Goal: Transaction & Acquisition: Purchase product/service

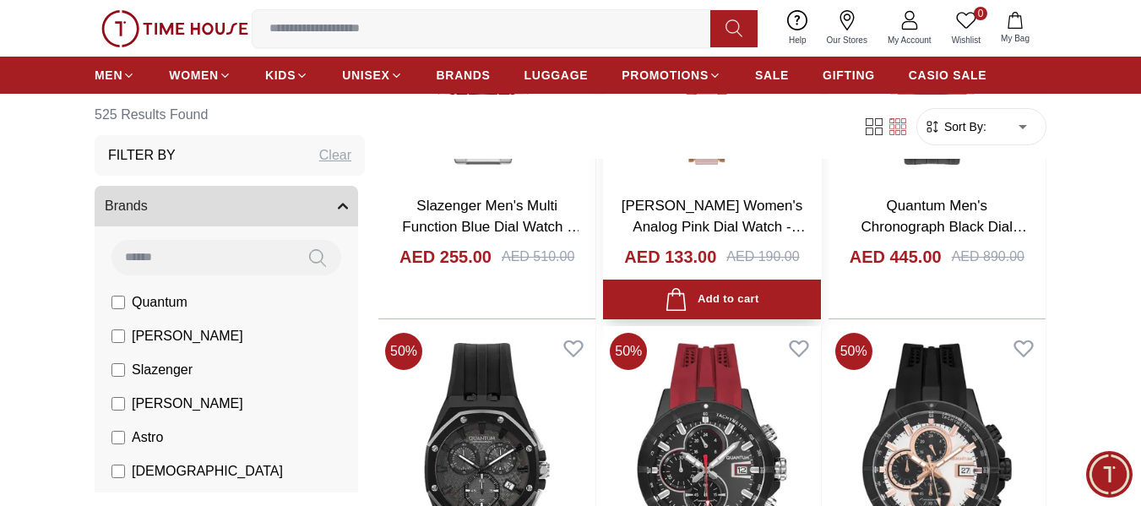
scroll to position [732, 0]
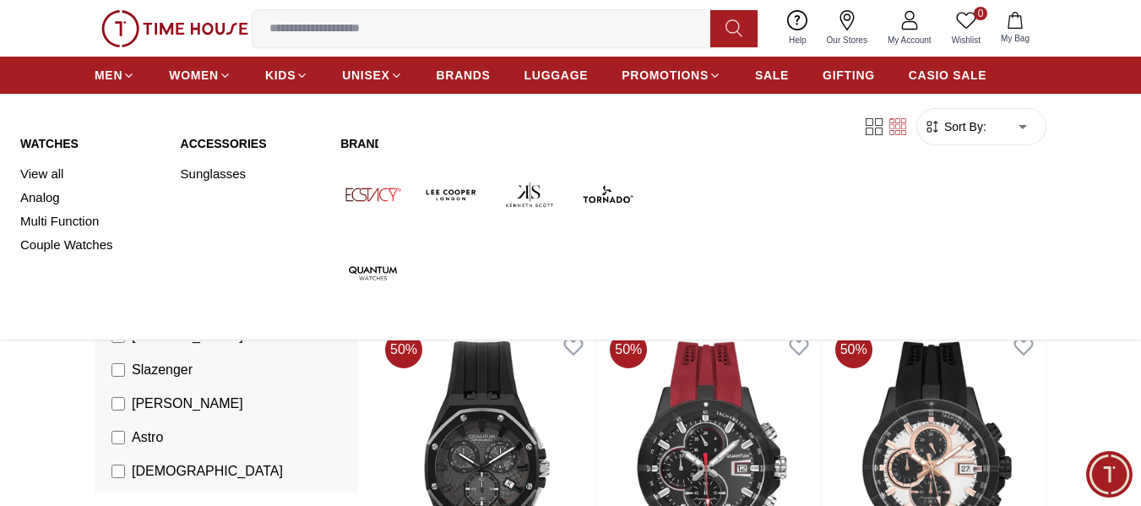
click at [527, 202] on img at bounding box center [530, 194] width 65 height 65
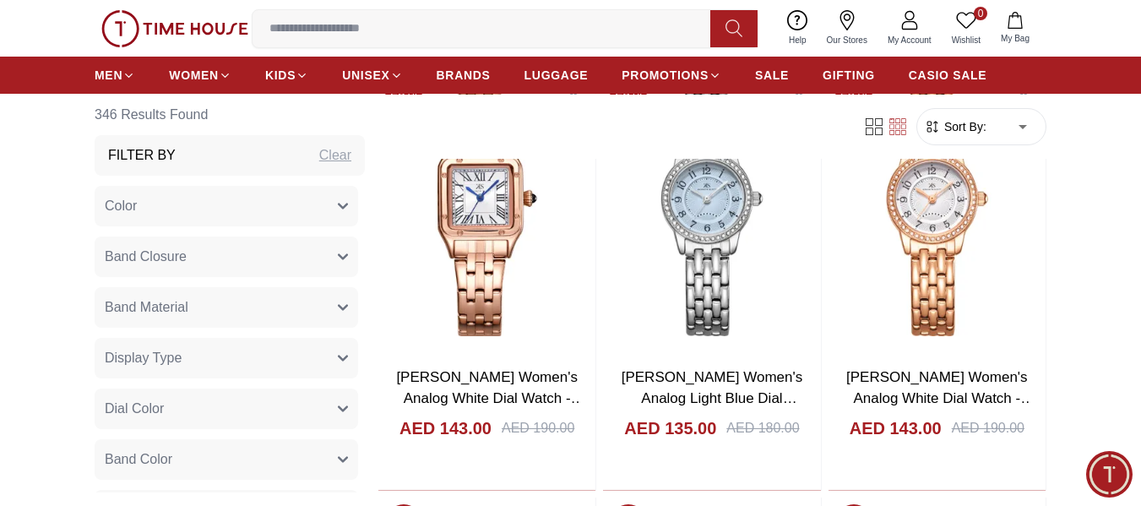
scroll to position [1197, 0]
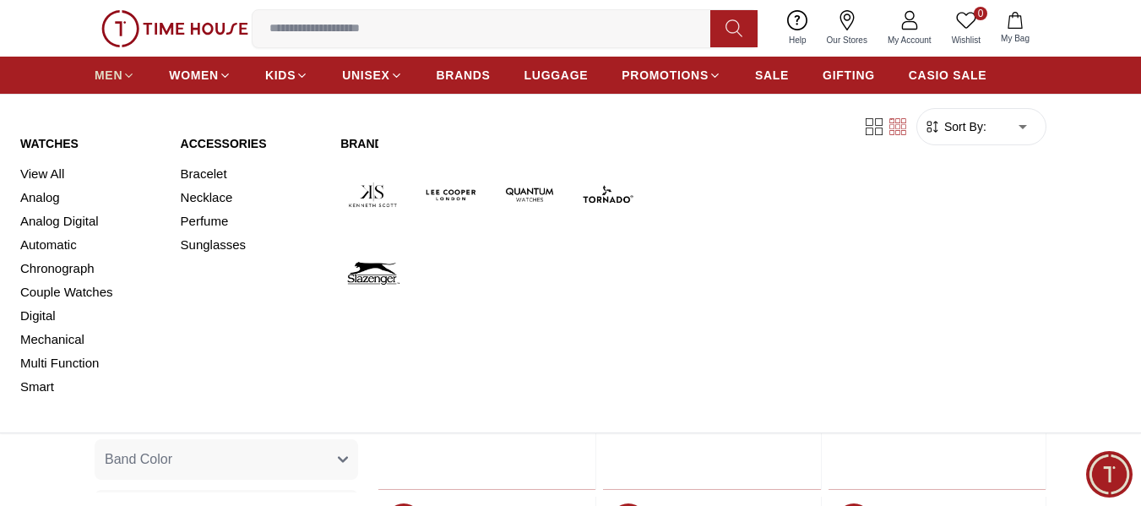
click at [111, 79] on span "MEN" at bounding box center [109, 75] width 28 height 17
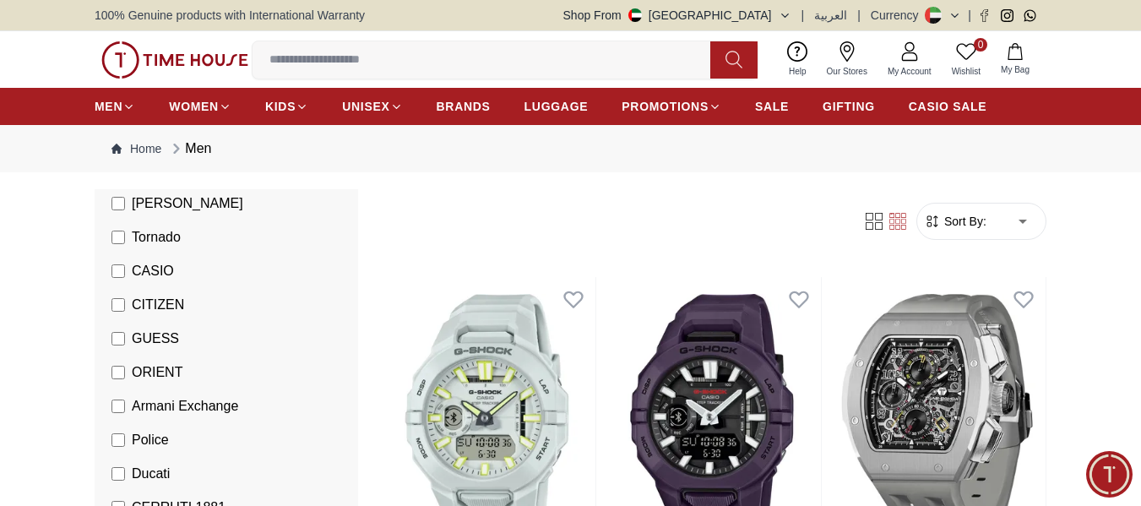
scroll to position [273, 0]
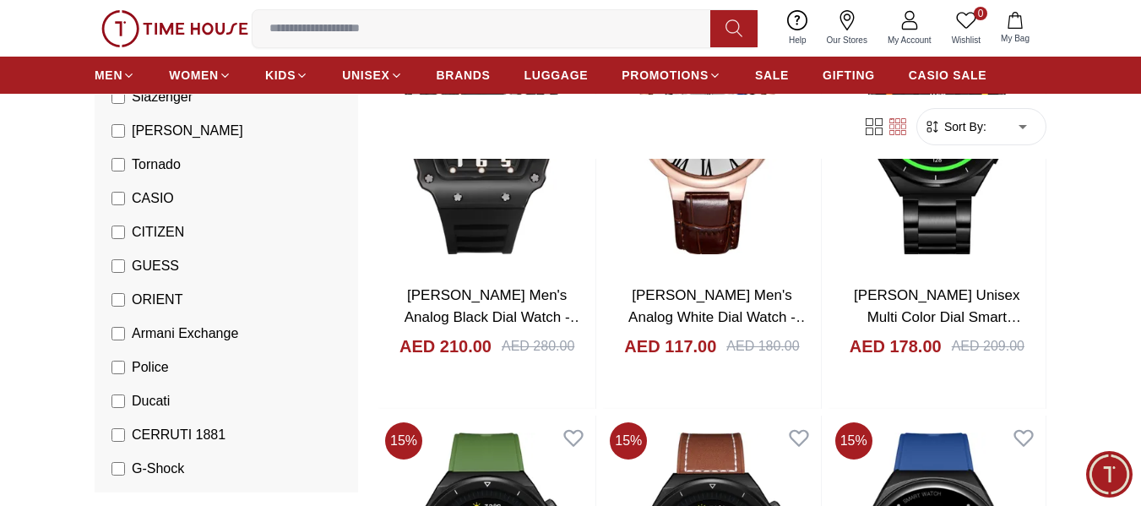
scroll to position [1554, 0]
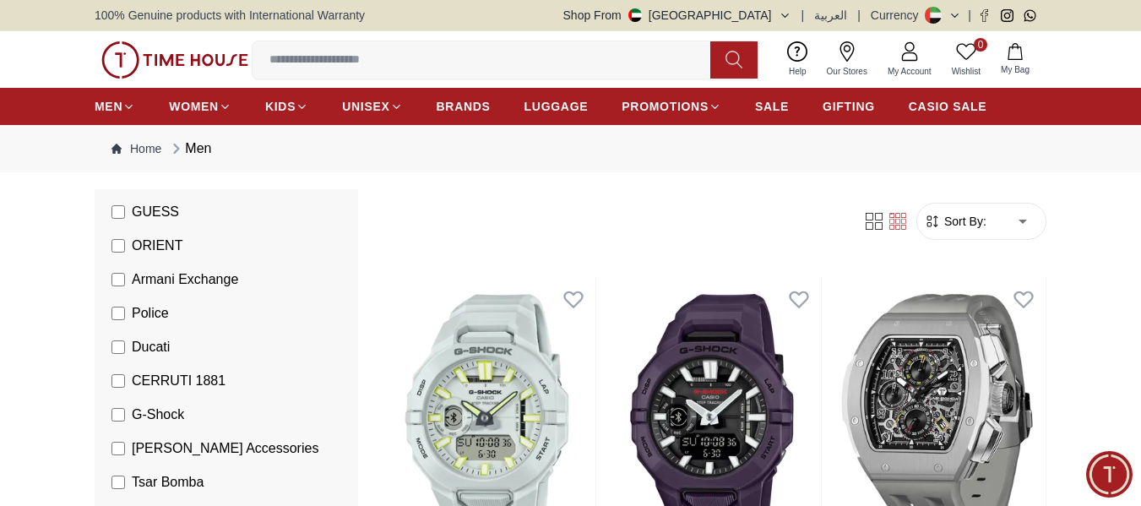
scroll to position [421, 0]
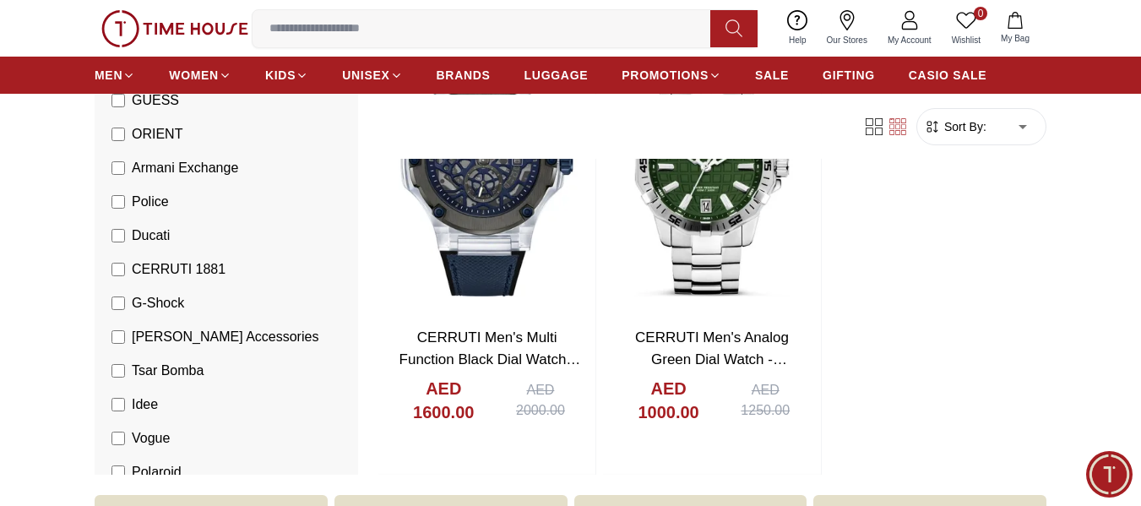
scroll to position [250, 0]
click at [169, 268] on span "CERRUTI 1881" at bounding box center [179, 270] width 94 height 20
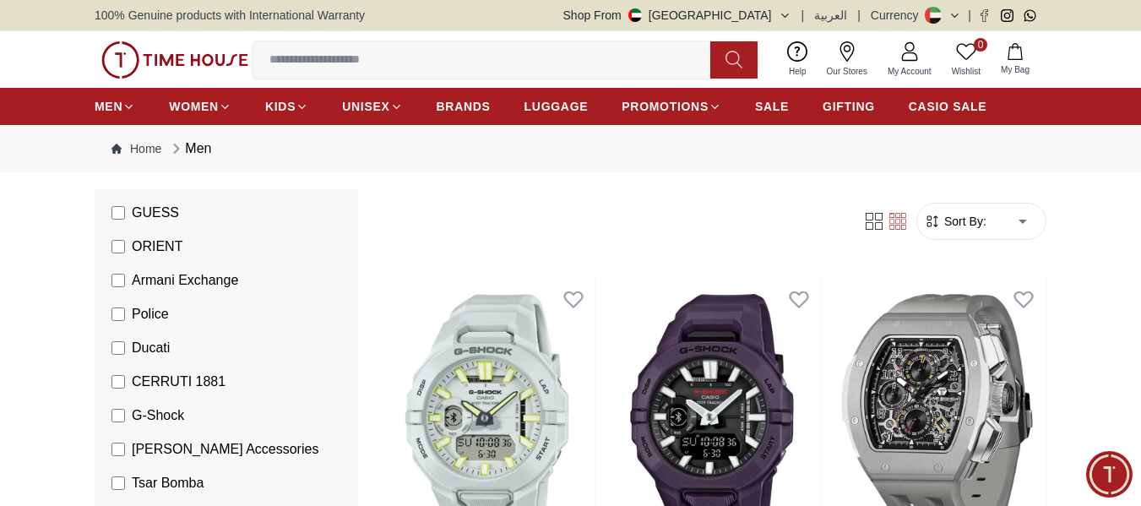
click at [128, 248] on label "ORIENT" at bounding box center [147, 247] width 71 height 20
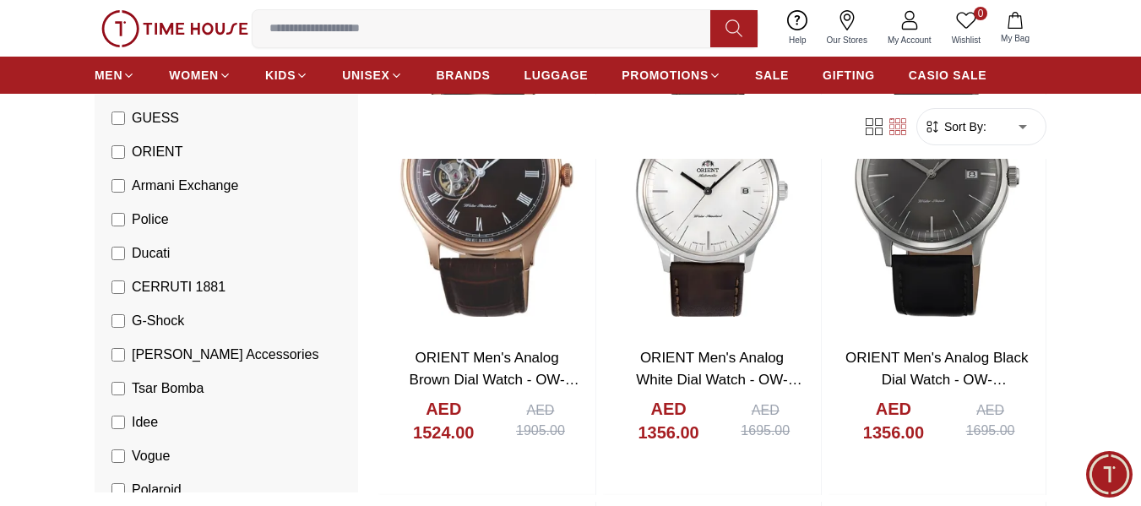
scroll to position [519, 0]
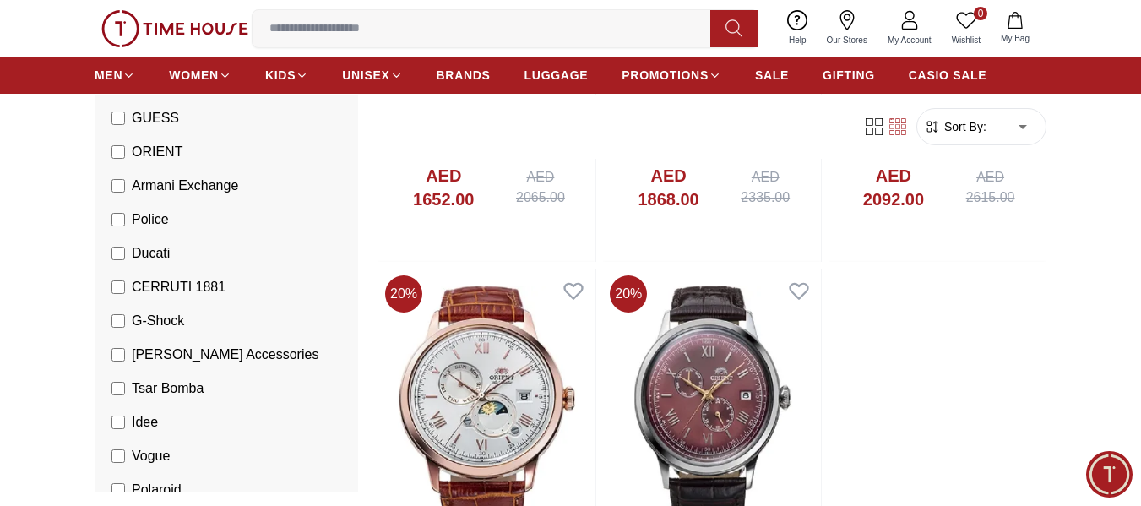
scroll to position [2740, 0]
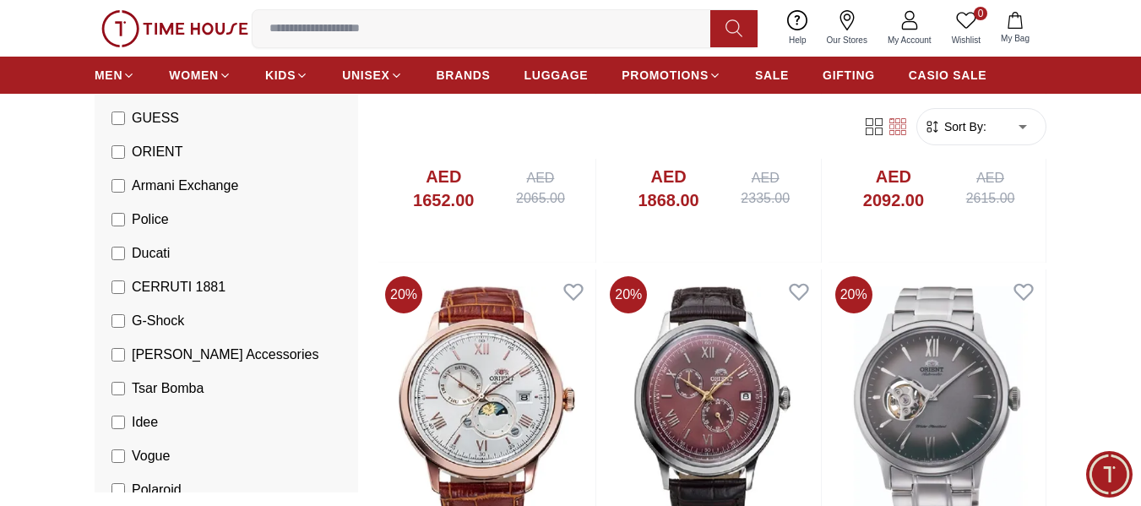
click at [123, 144] on label "ORIENT" at bounding box center [147, 152] width 71 height 20
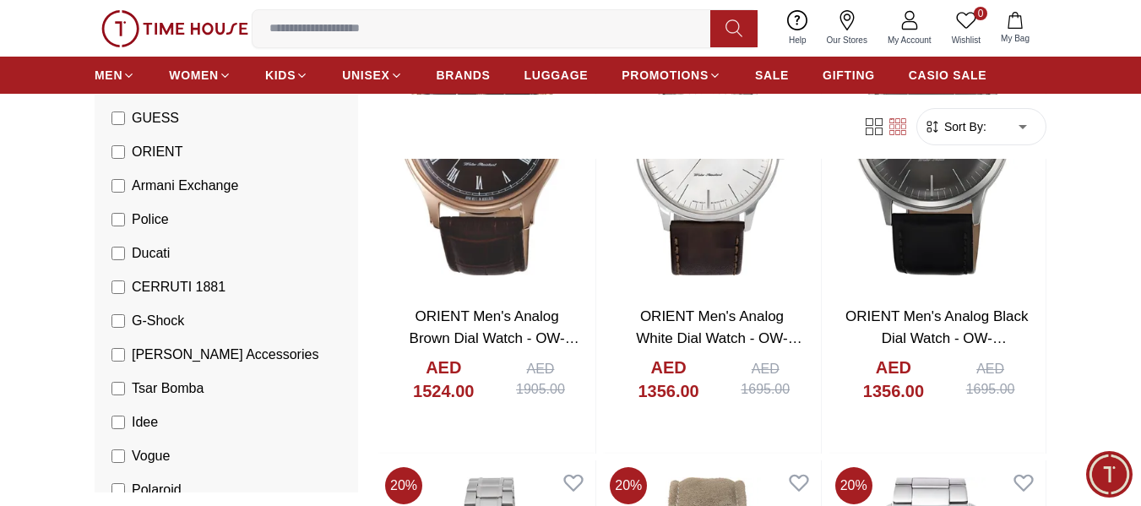
scroll to position [2740, 0]
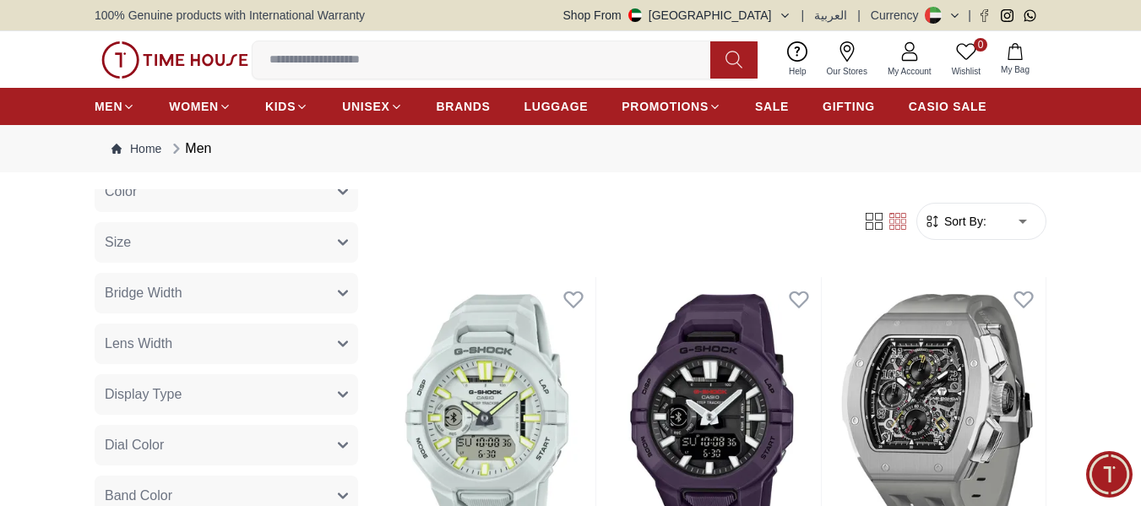
scroll to position [895, 0]
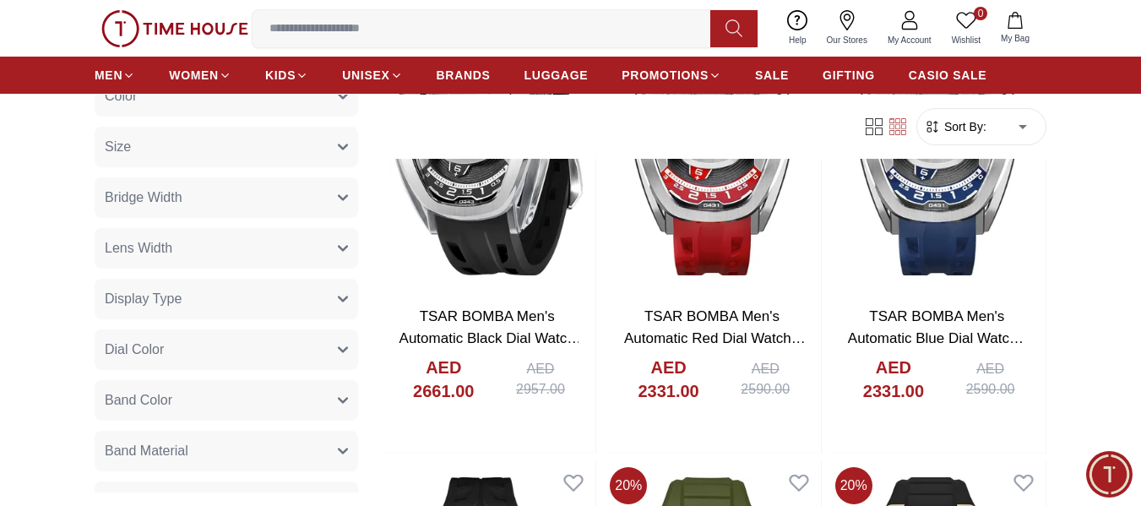
scroll to position [3572, 0]
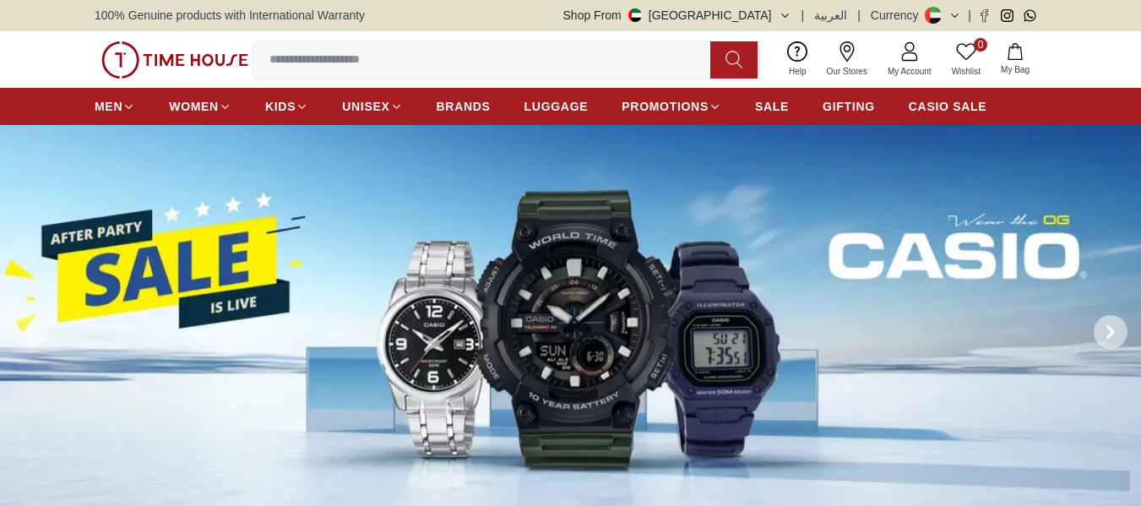
click at [1106, 335] on icon at bounding box center [1111, 332] width 14 height 14
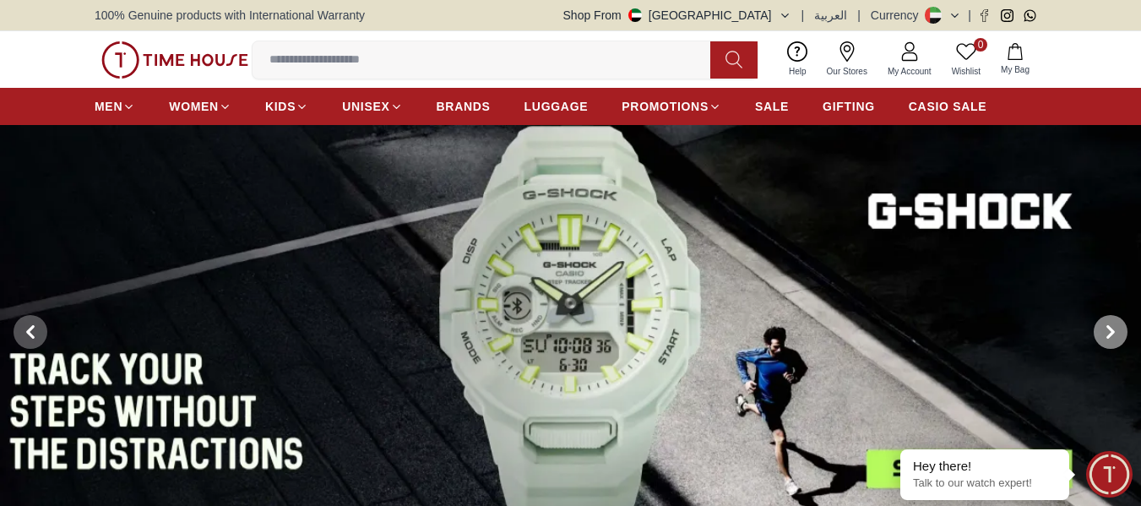
click at [1106, 335] on icon at bounding box center [1111, 332] width 14 height 14
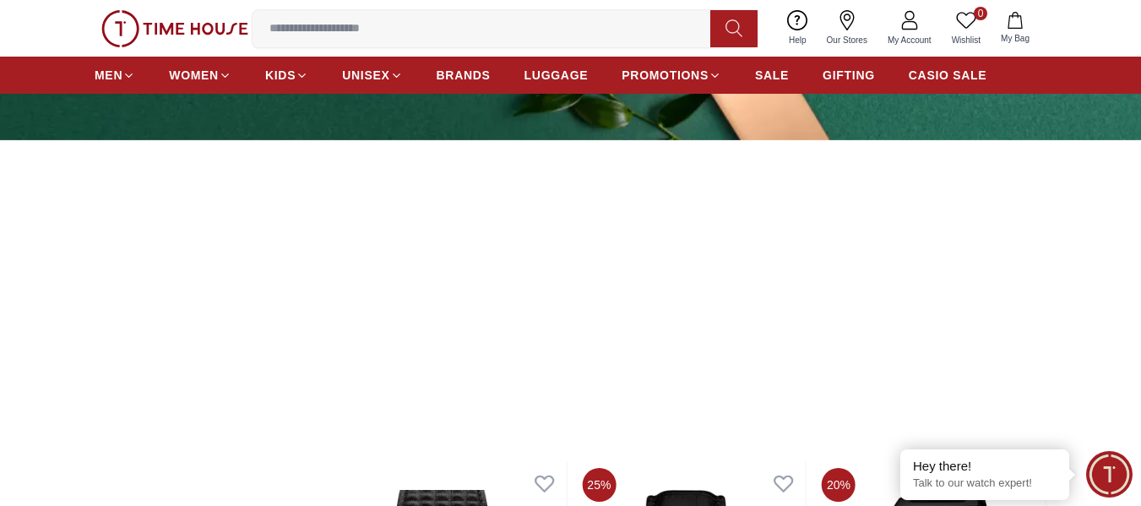
scroll to position [397, 0]
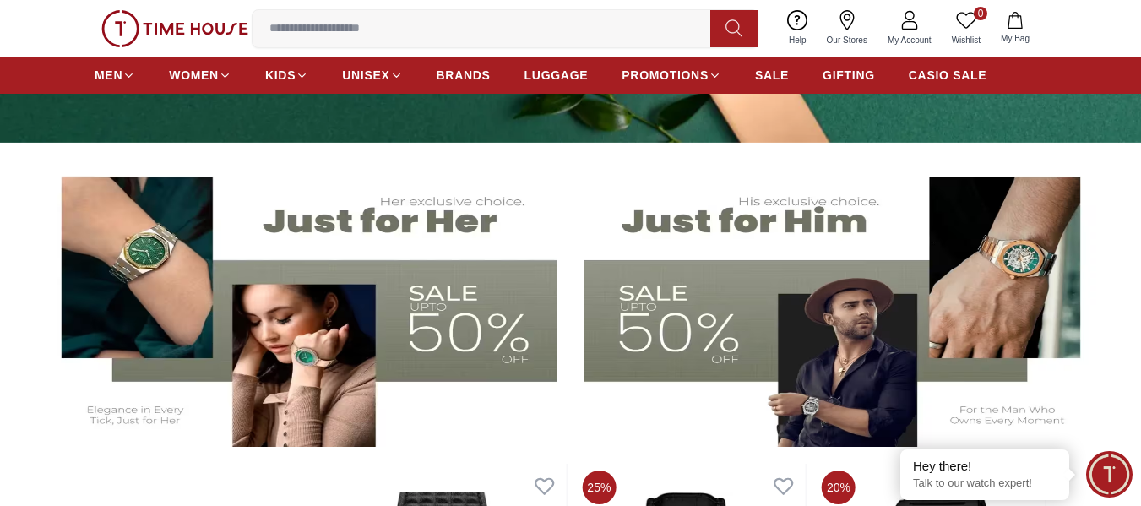
click at [813, 378] on img at bounding box center [843, 303] width 517 height 287
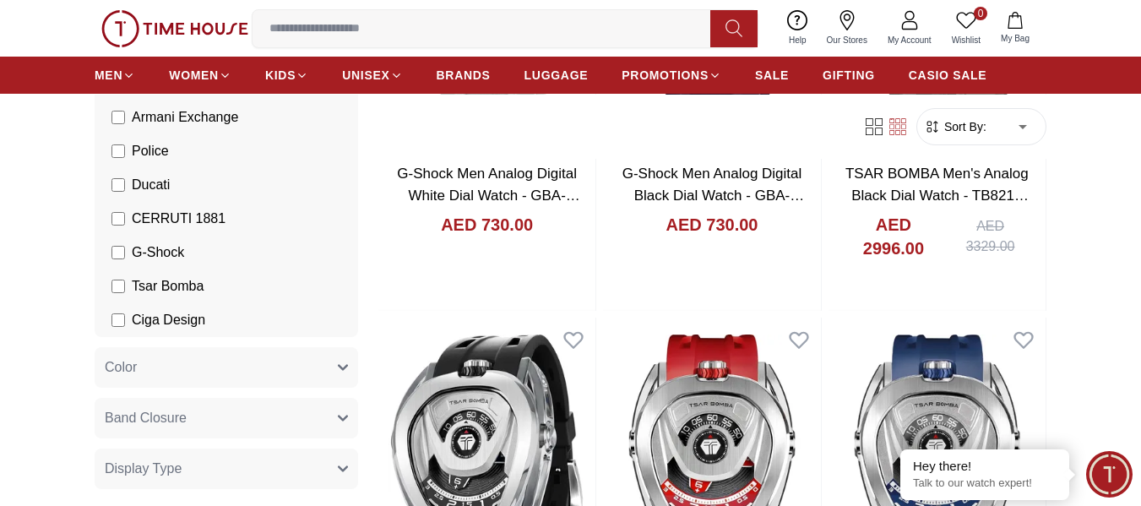
scroll to position [493, 0]
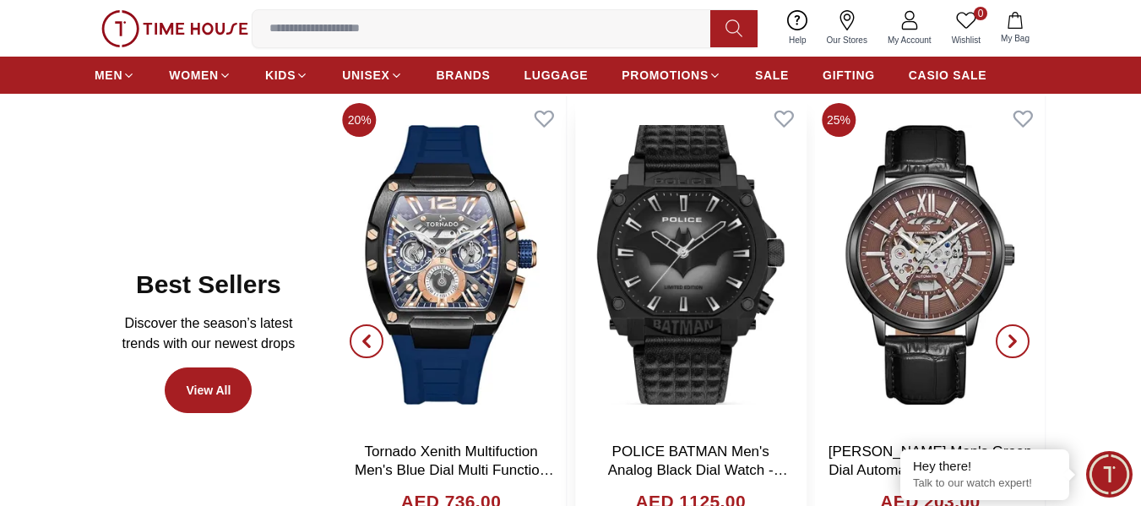
scroll to position [764, 0]
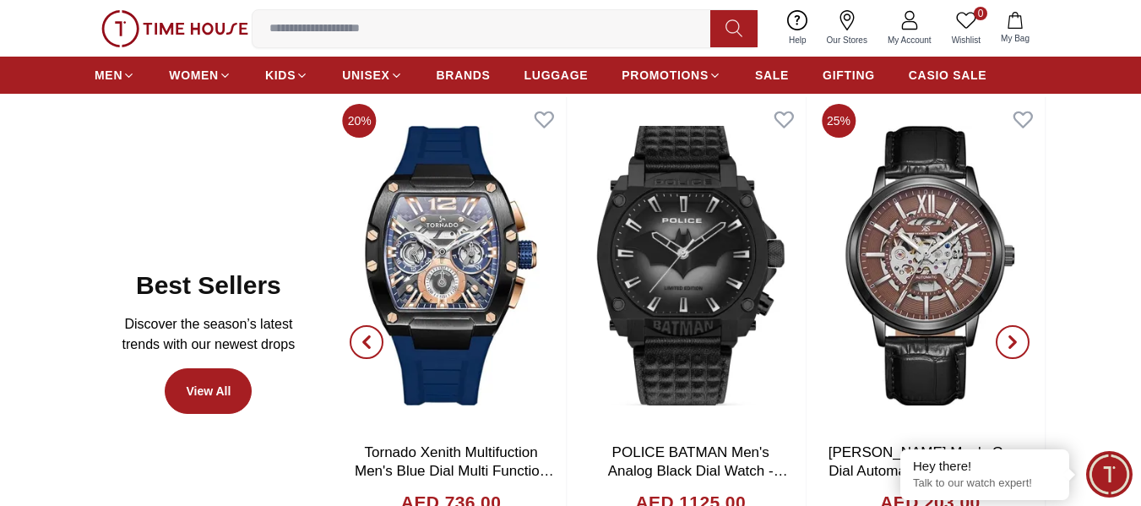
click at [1013, 340] on icon "button" at bounding box center [1012, 341] width 5 height 11
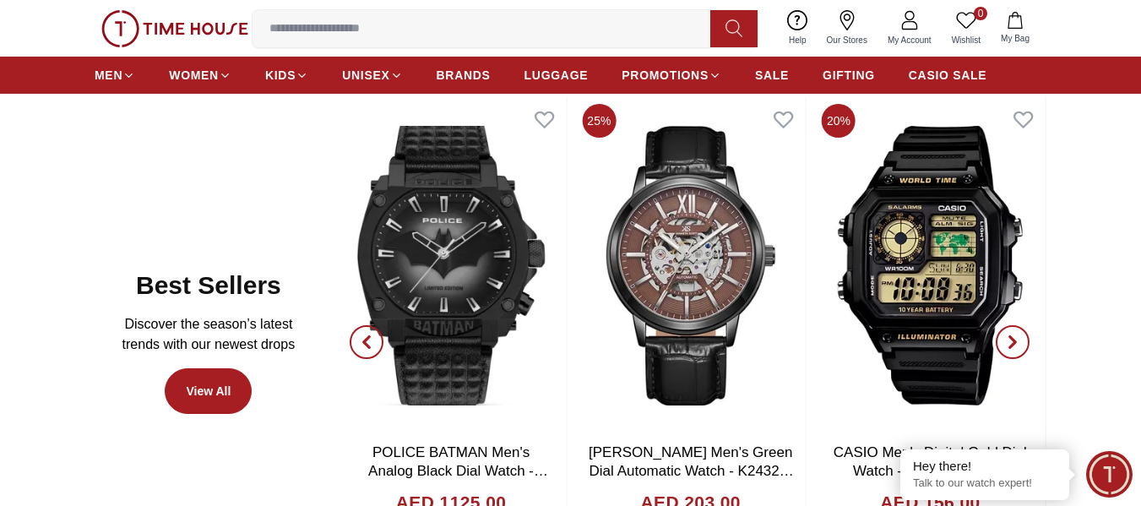
click at [1013, 340] on icon "button" at bounding box center [1012, 341] width 5 height 11
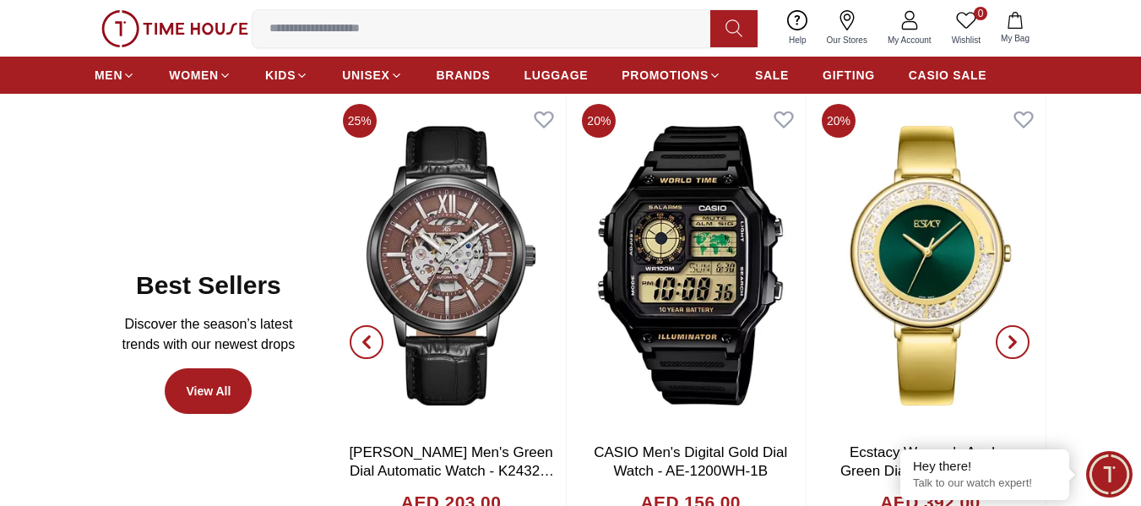
click at [1013, 340] on icon "button" at bounding box center [1012, 341] width 5 height 11
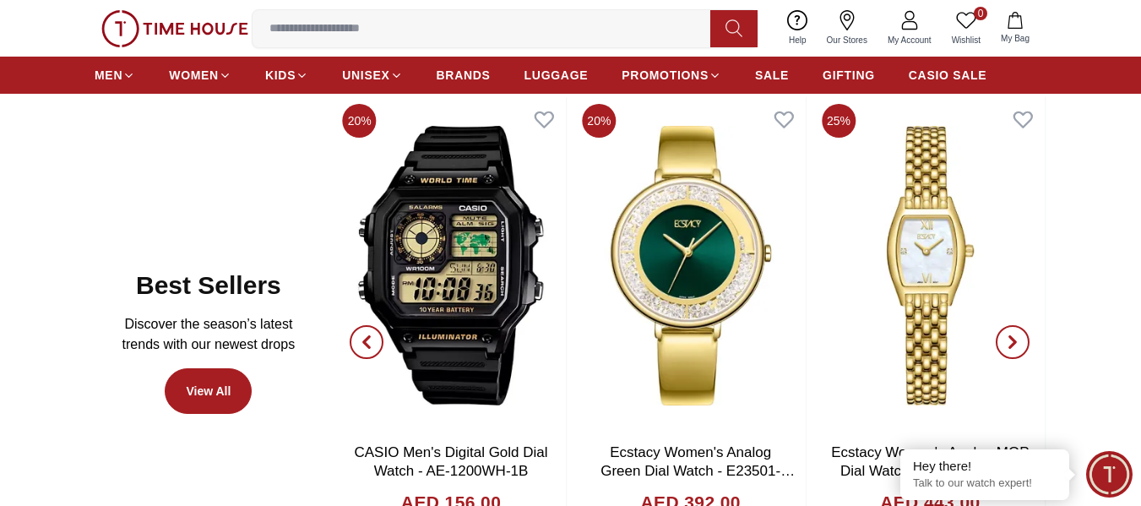
click at [1013, 340] on icon "button" at bounding box center [1012, 341] width 5 height 11
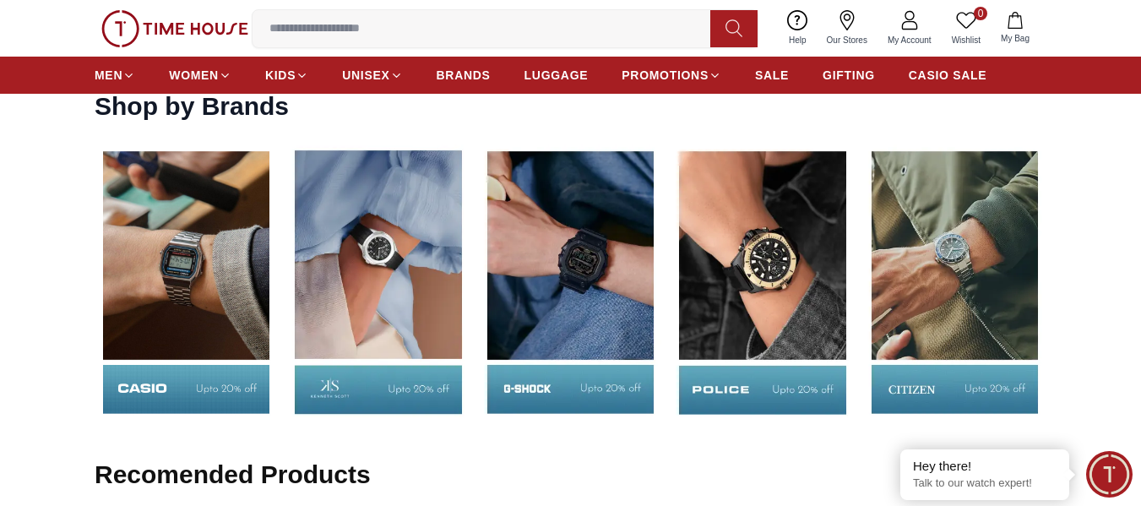
scroll to position [2191, 0]
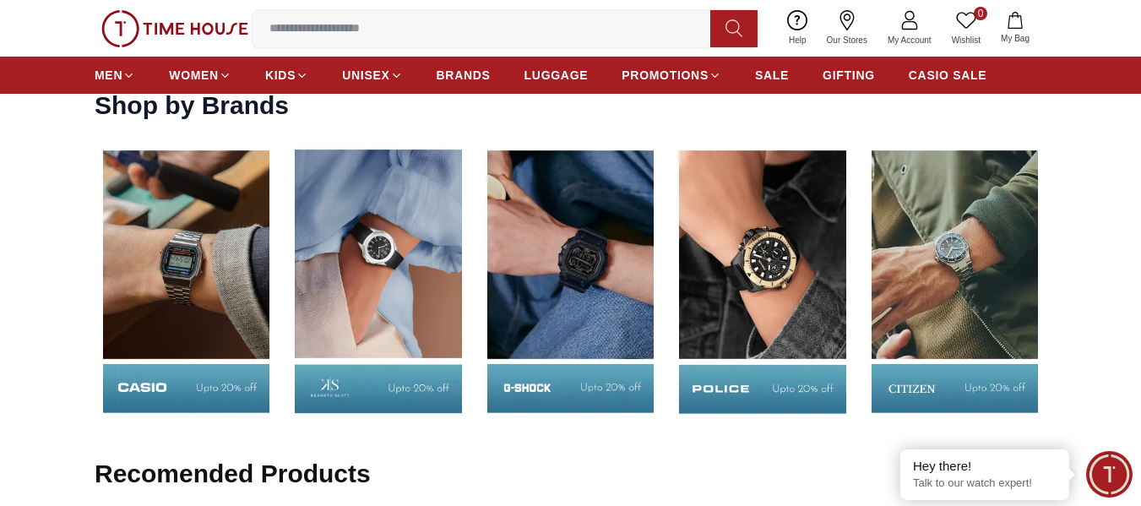
click at [935, 285] on img at bounding box center [954, 281] width 183 height 287
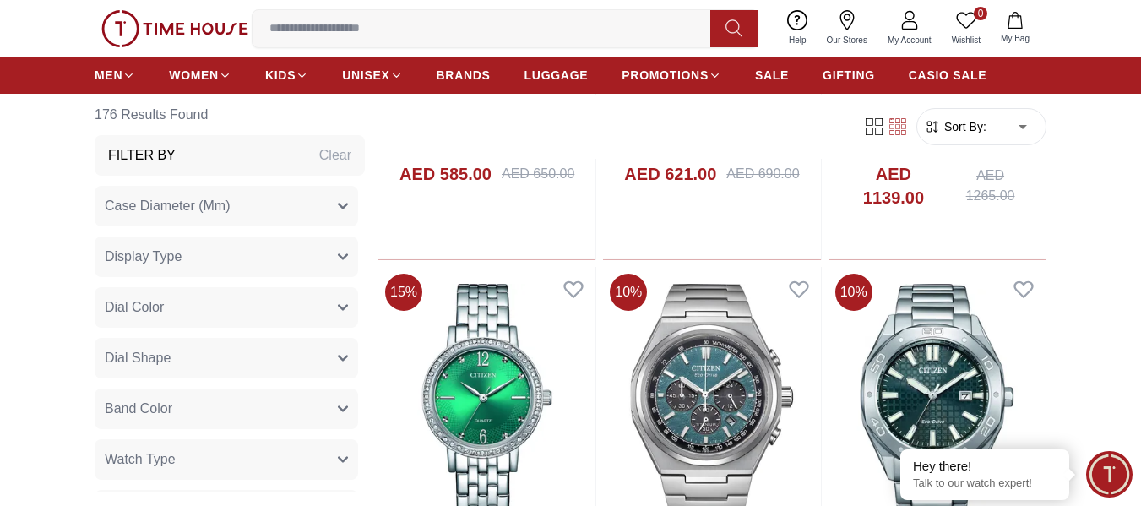
scroll to position [1694, 0]
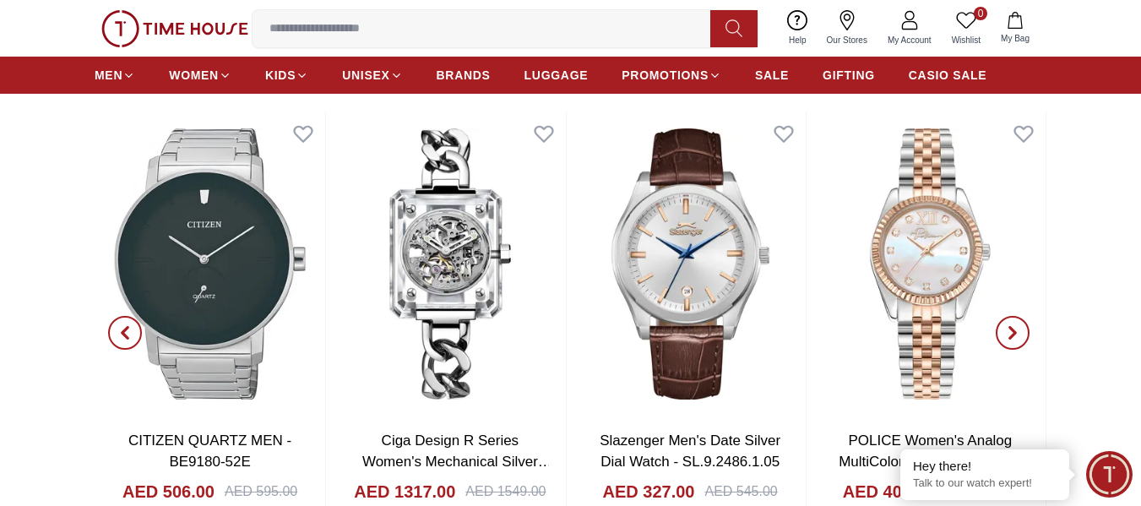
scroll to position [2191, 0]
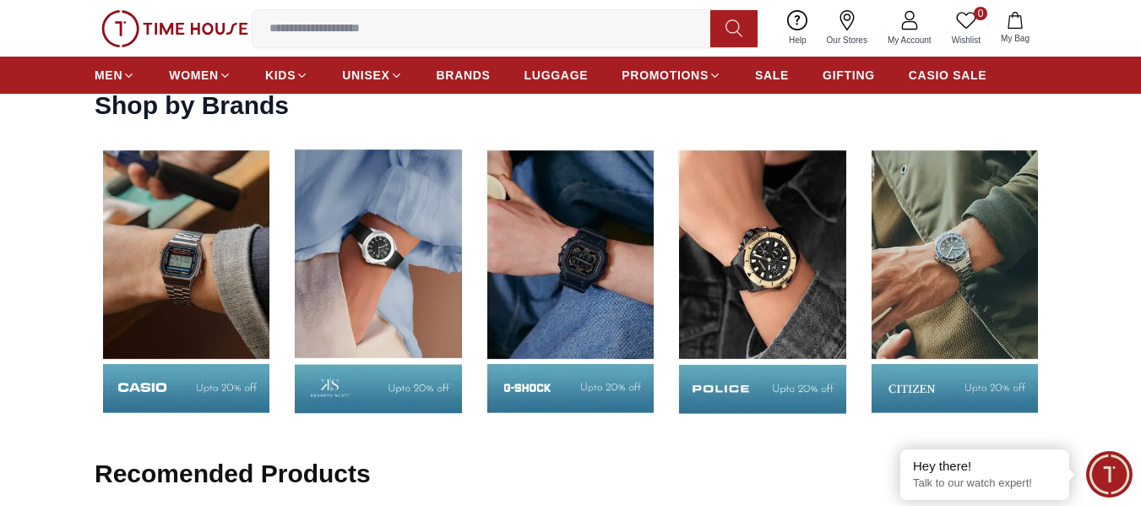
click at [353, 274] on img at bounding box center [377, 281] width 183 height 287
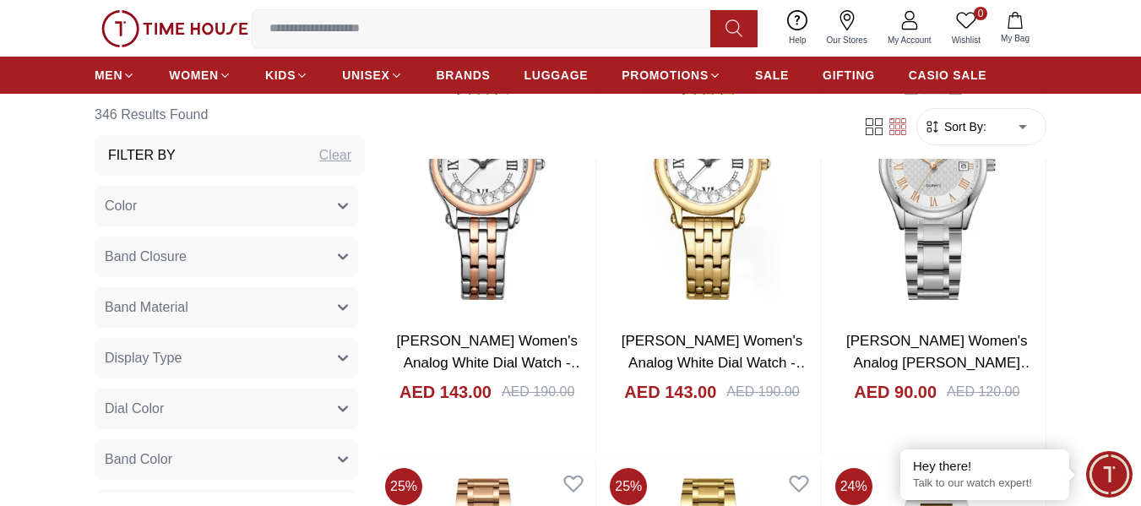
scroll to position [2500, 0]
